Goal: Transaction & Acquisition: Purchase product/service

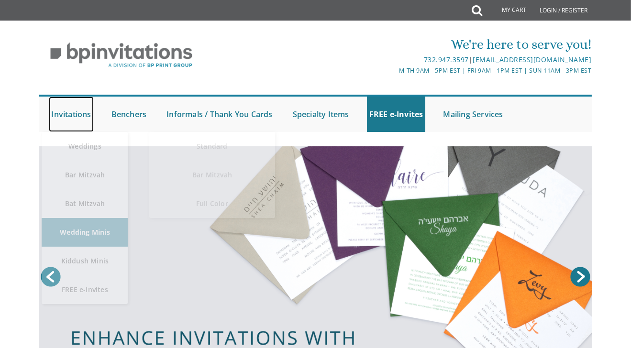
click at [83, 109] on link "Invitations" at bounding box center [71, 114] width 45 height 35
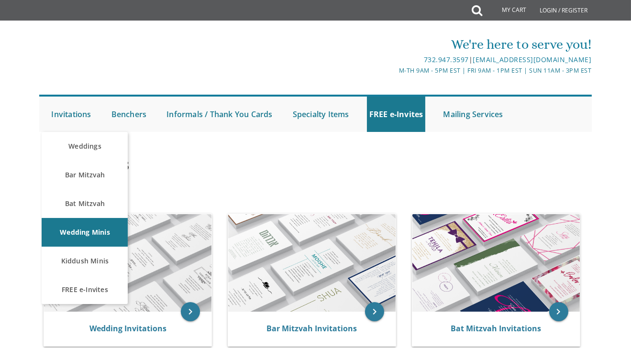
click at [70, 112] on link "Invitations" at bounding box center [71, 114] width 45 height 35
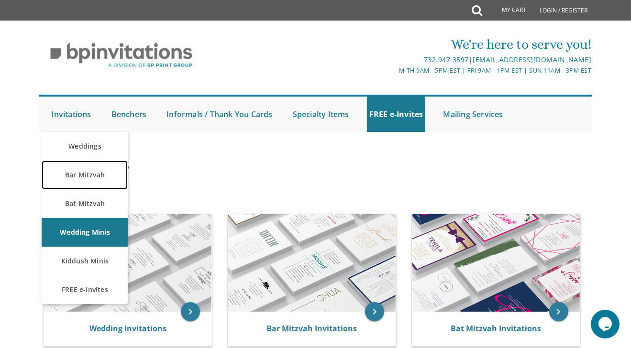
click at [89, 173] on link "Bar Mitzvah" at bounding box center [85, 175] width 86 height 29
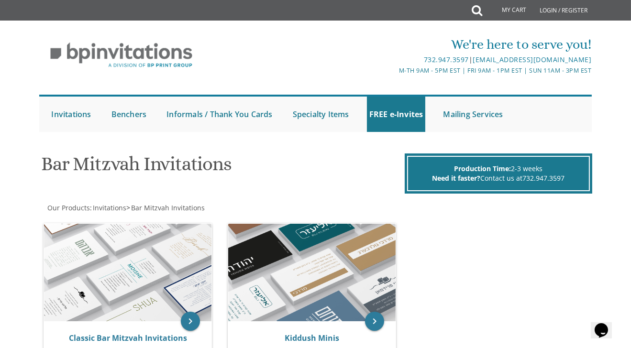
click at [141, 270] on img at bounding box center [128, 273] width 168 height 98
click at [113, 268] on img at bounding box center [128, 273] width 168 height 98
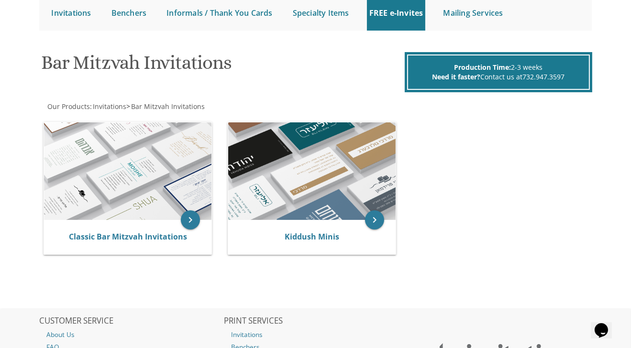
scroll to position [121, 0]
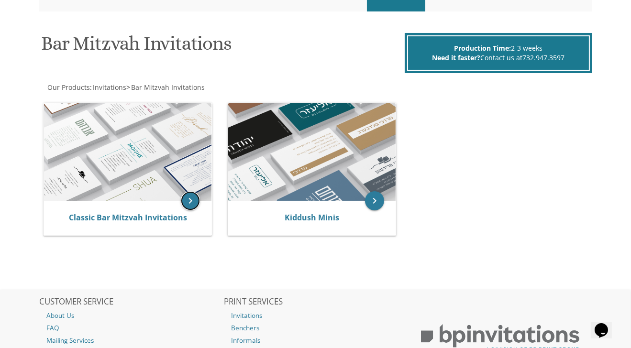
click at [190, 195] on icon "keyboard_arrow_right" at bounding box center [190, 200] width 19 height 19
click at [123, 214] on link "Classic Bar Mitzvah Invitations" at bounding box center [128, 218] width 118 height 11
click at [110, 216] on link "Classic Bar Mitzvah Invitations" at bounding box center [128, 218] width 118 height 11
click at [119, 217] on link "Classic Bar Mitzvah Invitations" at bounding box center [128, 218] width 118 height 11
